Goal: Information Seeking & Learning: Learn about a topic

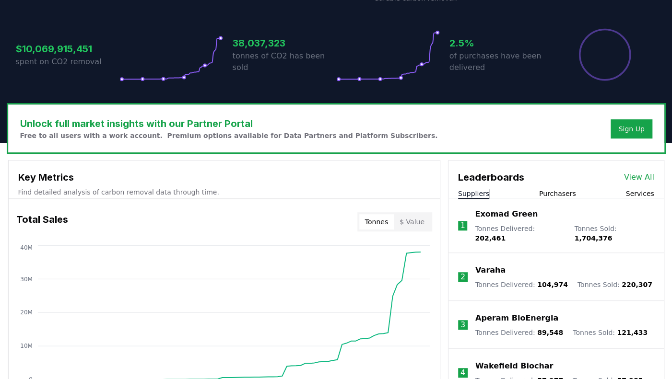
scroll to position [288, 0]
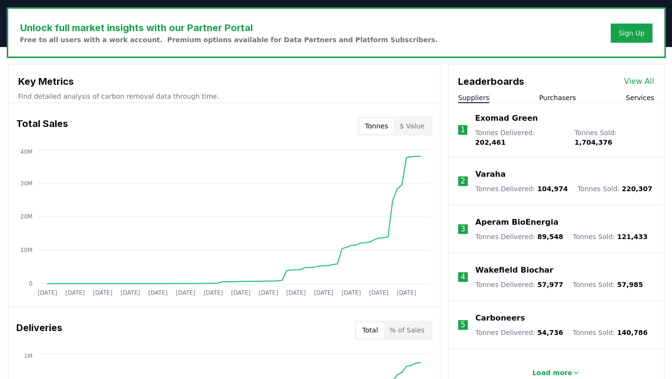
click at [559, 94] on button "Purchasers" at bounding box center [557, 98] width 37 height 10
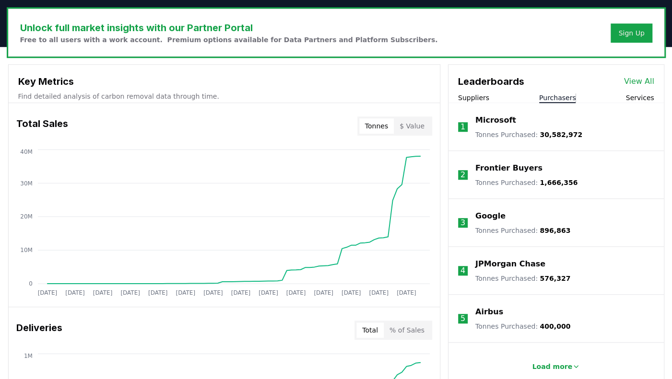
scroll to position [336, 0]
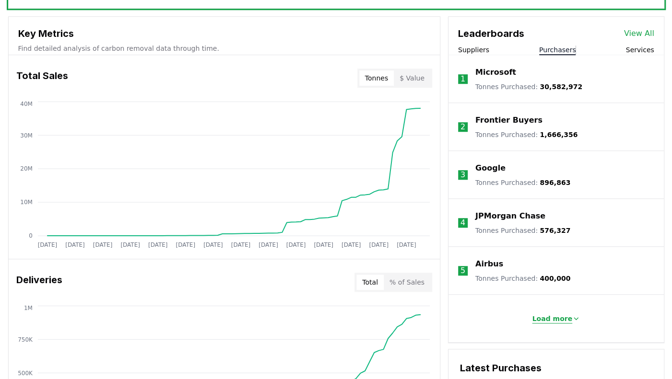
click at [541, 318] on p "Load more" at bounding box center [552, 319] width 40 height 10
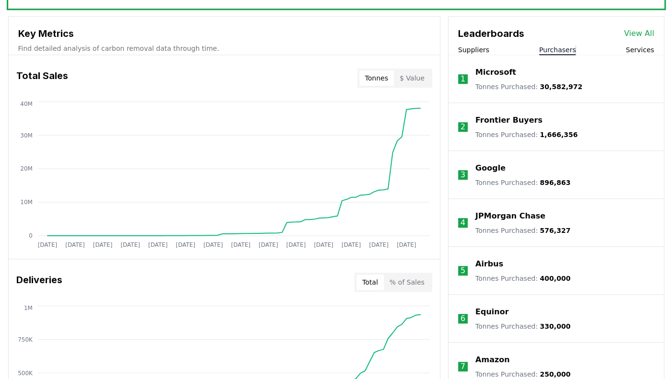
scroll to position [240, 0]
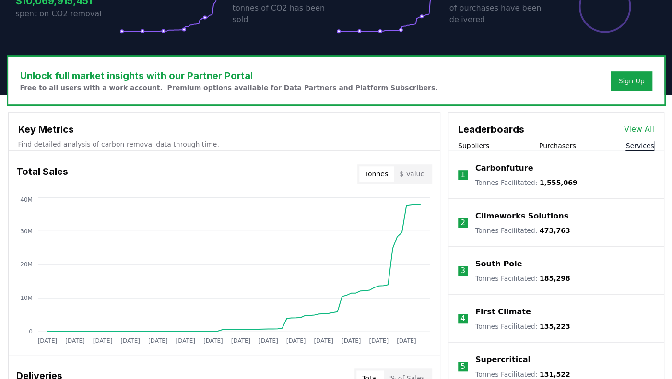
click at [606, 145] on button "Services" at bounding box center [639, 146] width 28 height 10
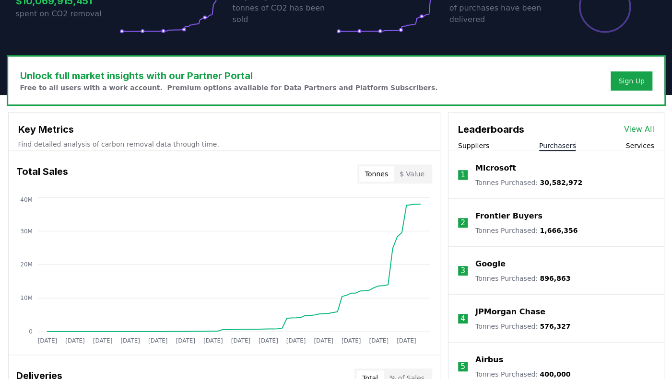
click at [548, 146] on button "Purchasers" at bounding box center [557, 146] width 37 height 10
click at [472, 149] on button "Suppliers" at bounding box center [473, 146] width 31 height 10
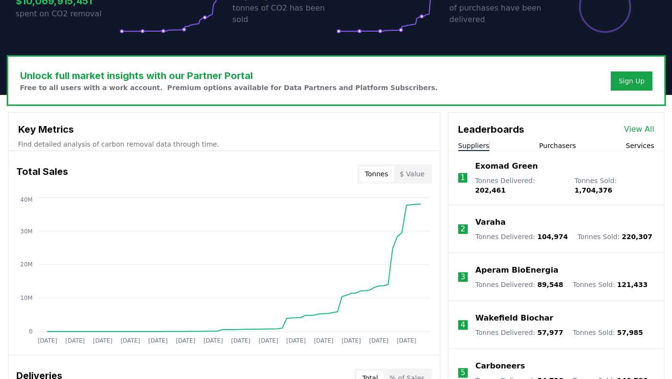
click at [606, 145] on div "Suppliers Purchasers Services" at bounding box center [555, 146] width 215 height 10
click at [606, 141] on div "Suppliers Purchasers Services" at bounding box center [555, 146] width 215 height 10
click at [606, 144] on button "Services" at bounding box center [639, 146] width 28 height 10
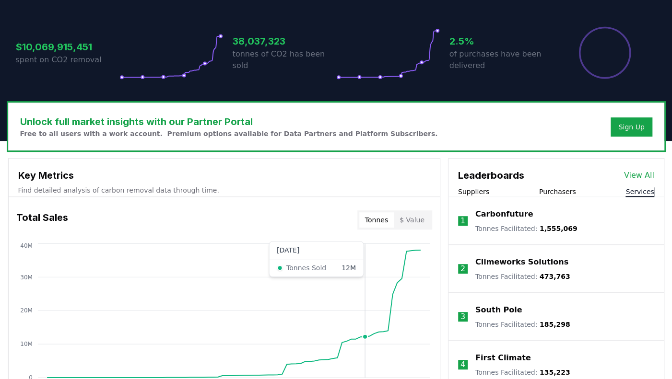
scroll to position [0, 0]
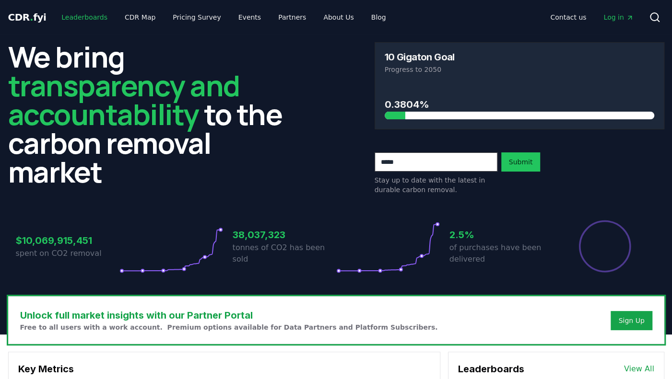
click at [86, 18] on link "Leaderboards" at bounding box center [84, 17] width 61 height 17
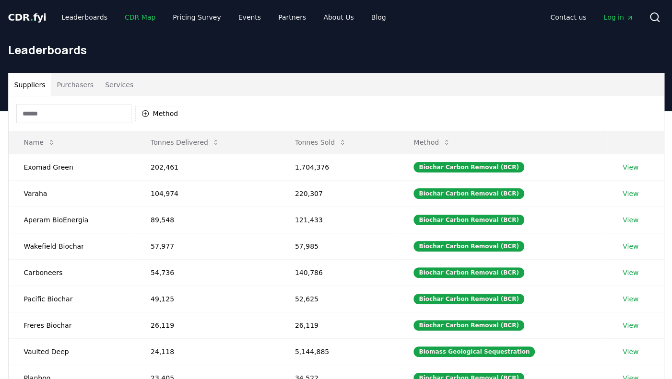
click at [130, 18] on link "CDR Map" at bounding box center [140, 17] width 46 height 17
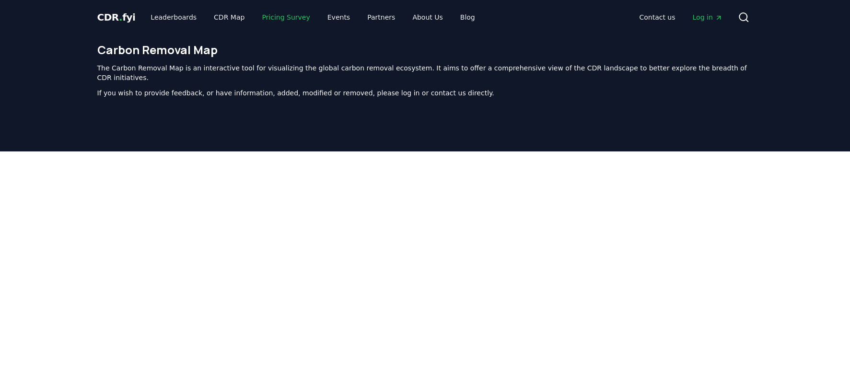
click at [254, 17] on link "Pricing Survey" at bounding box center [285, 17] width 63 height 17
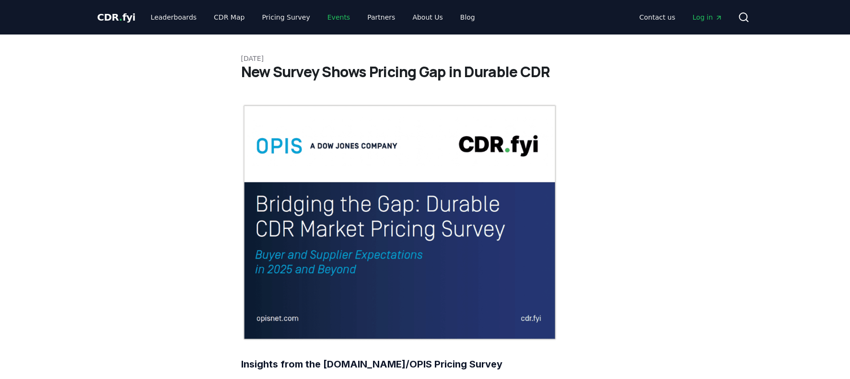
click at [330, 18] on link "Events" at bounding box center [339, 17] width 38 height 17
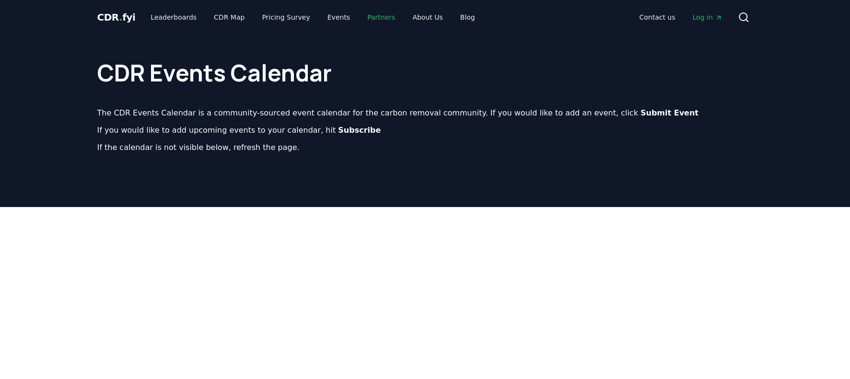
click at [369, 13] on link "Partners" at bounding box center [380, 17] width 43 height 17
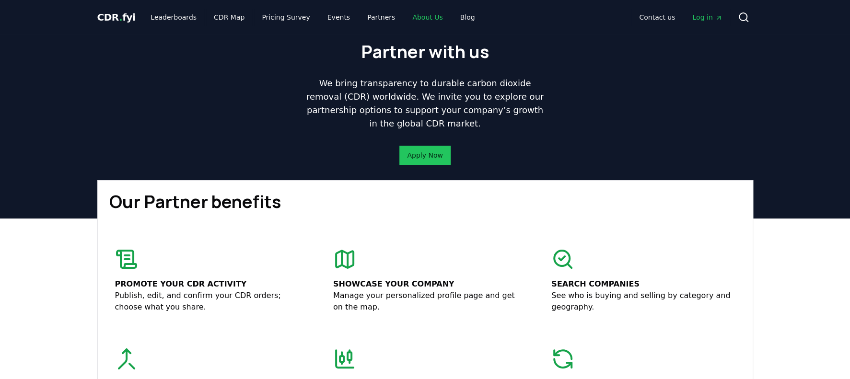
click at [405, 19] on link "About Us" at bounding box center [428, 17] width 46 height 17
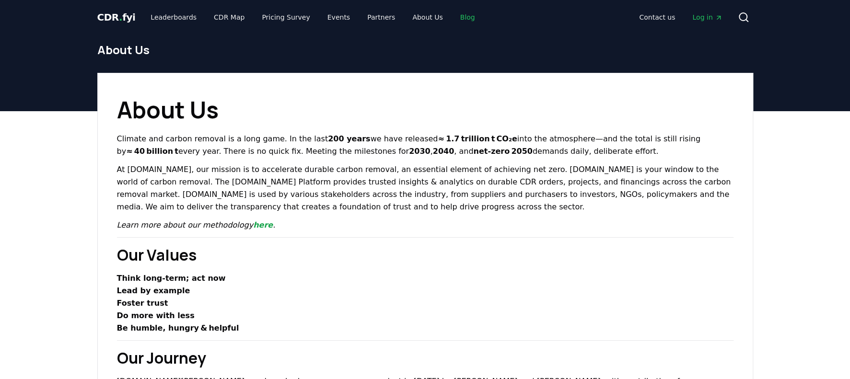
click at [452, 13] on link "Blog" at bounding box center [467, 17] width 30 height 17
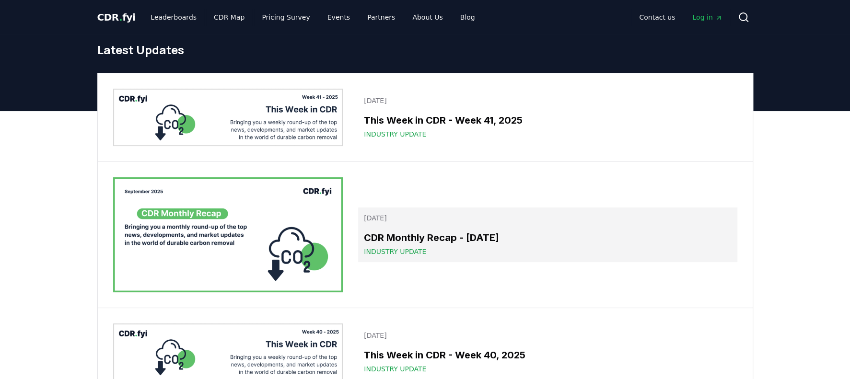
click at [479, 230] on link "October 08, 2025 CDR Monthly Recap - September 2025 Industry Update" at bounding box center [547, 235] width 379 height 55
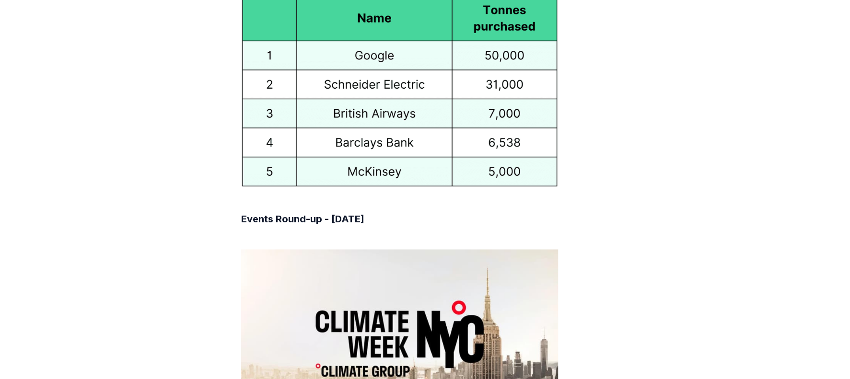
scroll to position [6114, 0]
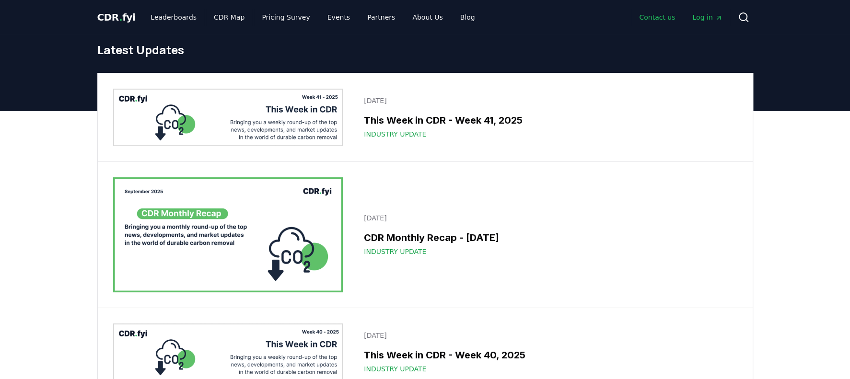
click at [606, 15] on link "Contact us" at bounding box center [656, 17] width 51 height 17
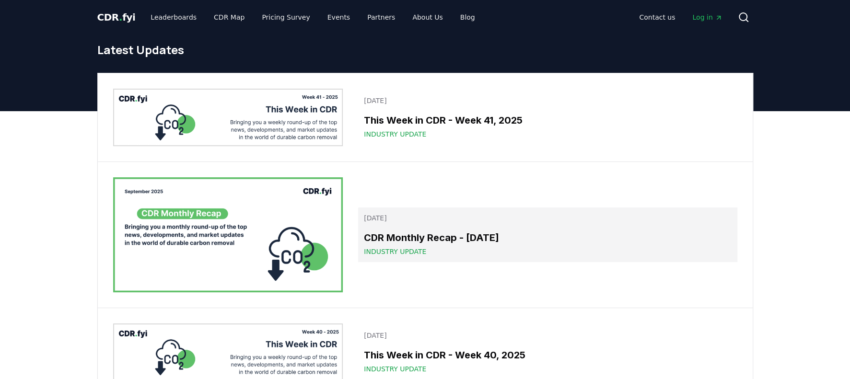
click at [606, 208] on link "October 08, 2025 CDR Monthly Recap - September 2025 Industry Update" at bounding box center [547, 235] width 379 height 55
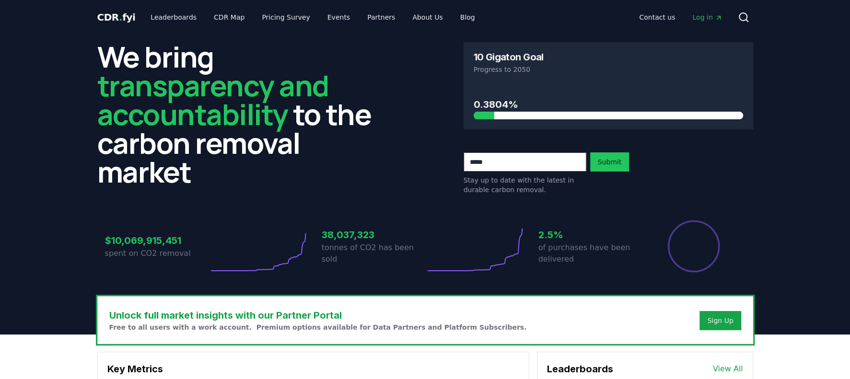
click at [505, 163] on input "email" at bounding box center [524, 161] width 123 height 19
type input "**********"
click at [603, 165] on button "Submit" at bounding box center [609, 161] width 39 height 19
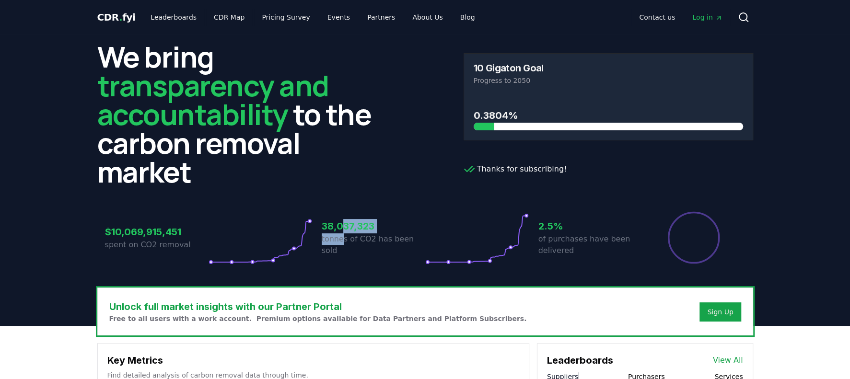
drag, startPoint x: 340, startPoint y: 227, endPoint x: 340, endPoint y: 243, distance: 16.3
click at [340, 243] on div "38,037,323 tonnes of CO2 has been sold" at bounding box center [374, 238] width 104 height 54
click at [340, 243] on p "tonnes of CO2 has been sold" at bounding box center [374, 244] width 104 height 23
drag, startPoint x: 231, startPoint y: 141, endPoint x: 345, endPoint y: 72, distance: 132.7
click at [231, 141] on h2 "We bring transparency and accountability to the carbon removal market" at bounding box center [242, 114] width 290 height 144
